Goal: Task Accomplishment & Management: Complete application form

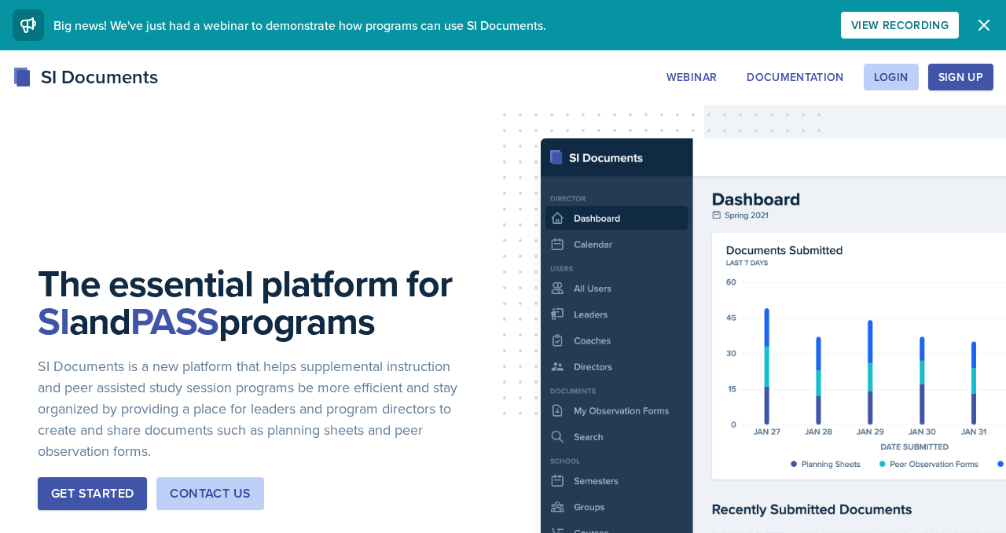
click at [939, 83] on div "Sign Up" at bounding box center [961, 77] width 45 height 13
click at [876, 83] on div "Login" at bounding box center [891, 77] width 35 height 13
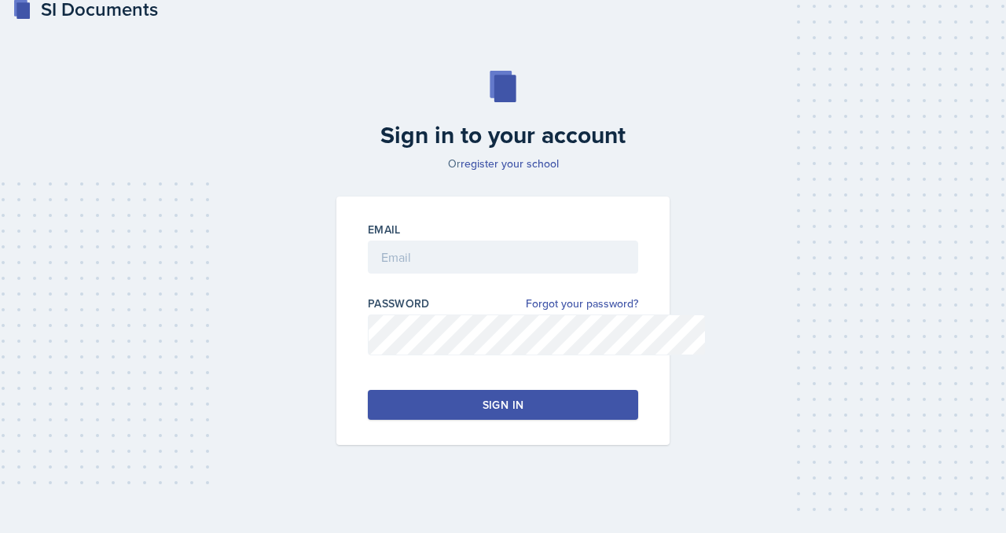
scroll to position [144, 0]
click at [539, 241] on input "email" at bounding box center [503, 257] width 270 height 33
click at [762, 151] on div "Sign in to your account Or register your school Email Password Forgot your pass…" at bounding box center [503, 257] width 956 height 475
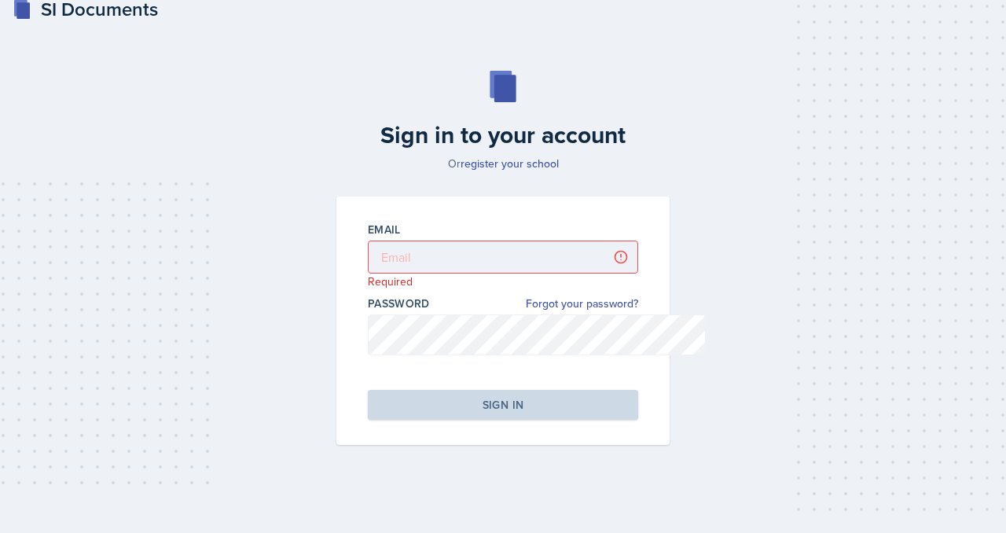
scroll to position [101, 0]
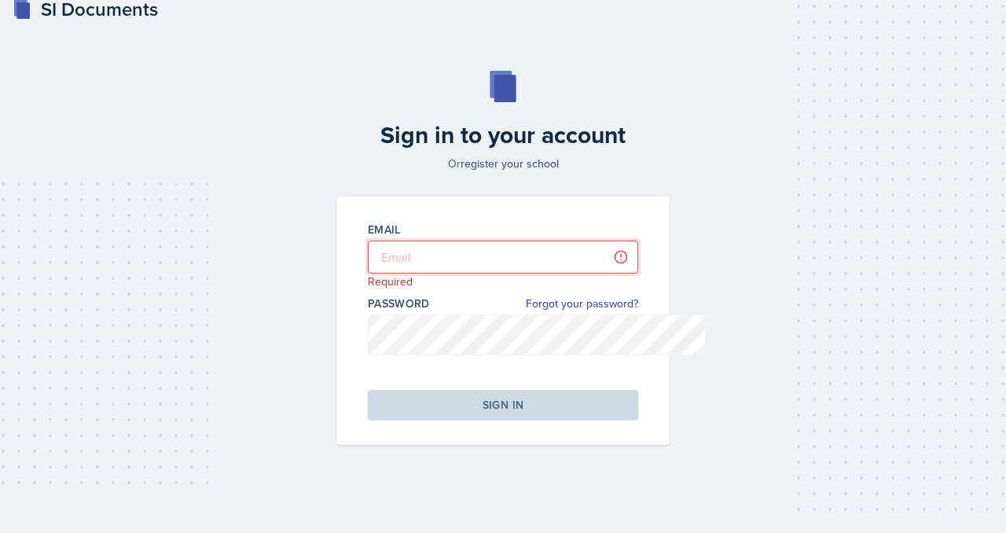
click at [427, 246] on input "email" at bounding box center [503, 257] width 270 height 33
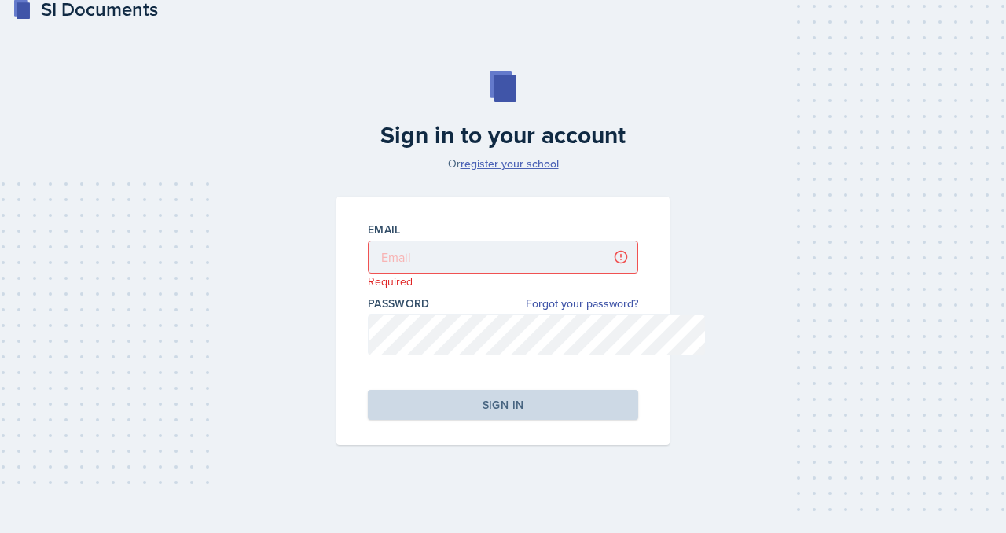
click at [493, 156] on link "register your school" at bounding box center [510, 164] width 98 height 16
